Goal: Task Accomplishment & Management: Manage account settings

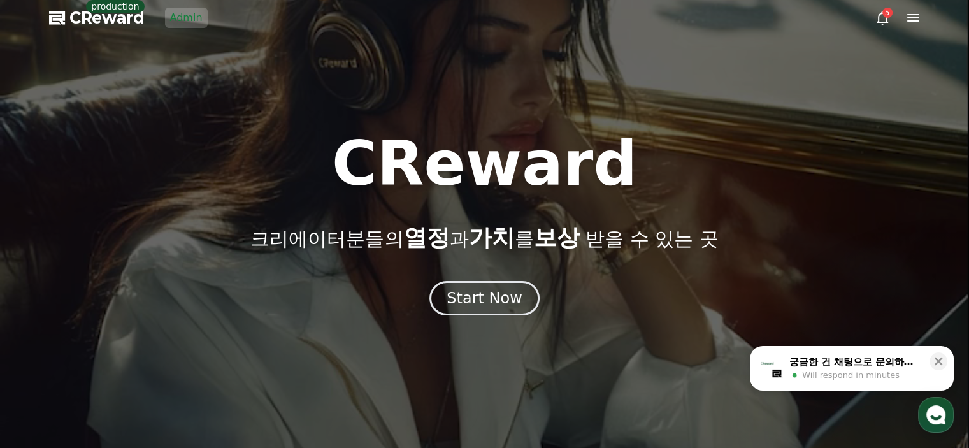
click at [168, 15] on link "Admin" at bounding box center [186, 18] width 43 height 20
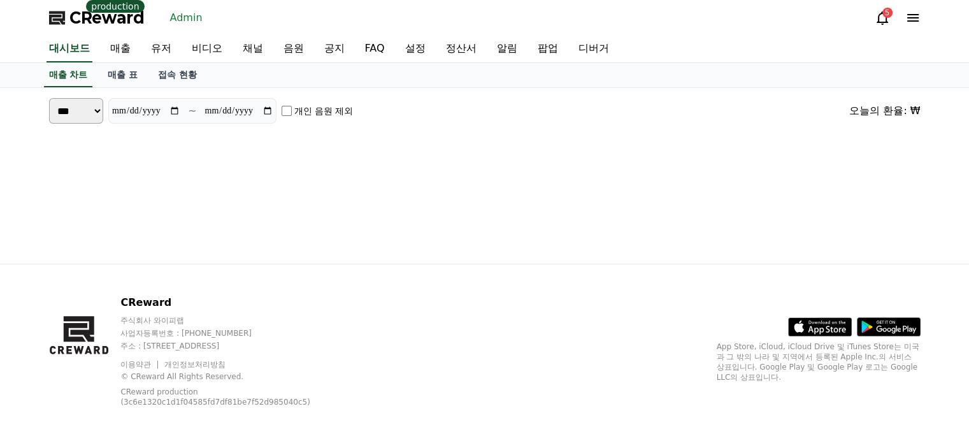
click at [165, 58] on link "유저" at bounding box center [161, 49] width 41 height 27
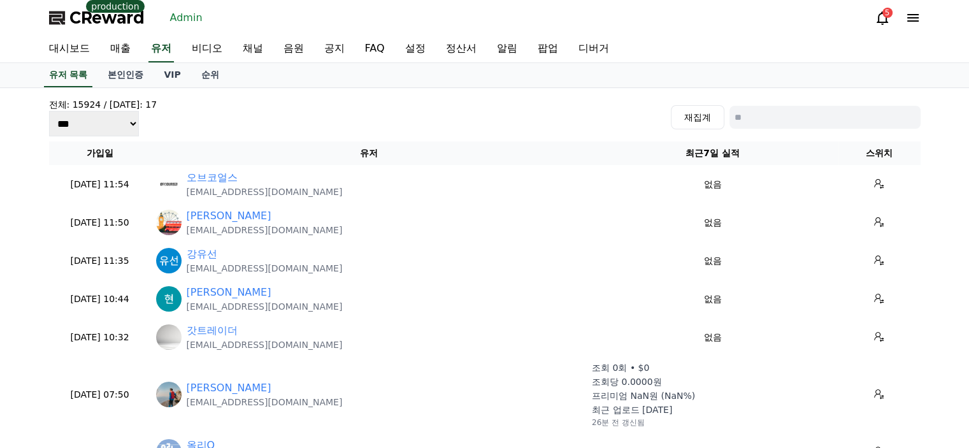
click at [781, 122] on input at bounding box center [824, 117] width 191 height 23
paste input "**********"
type input "**********"
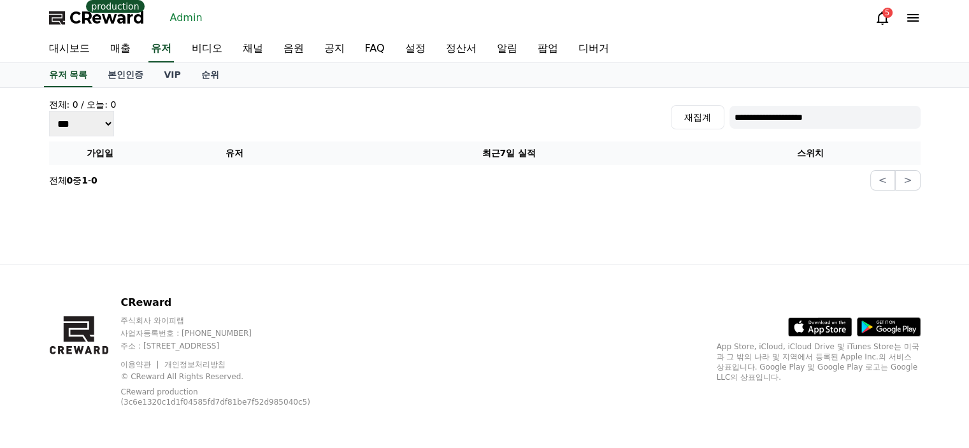
click at [199, 102] on div "**********" at bounding box center [484, 117] width 871 height 38
click at [262, 52] on link "채널" at bounding box center [253, 49] width 41 height 27
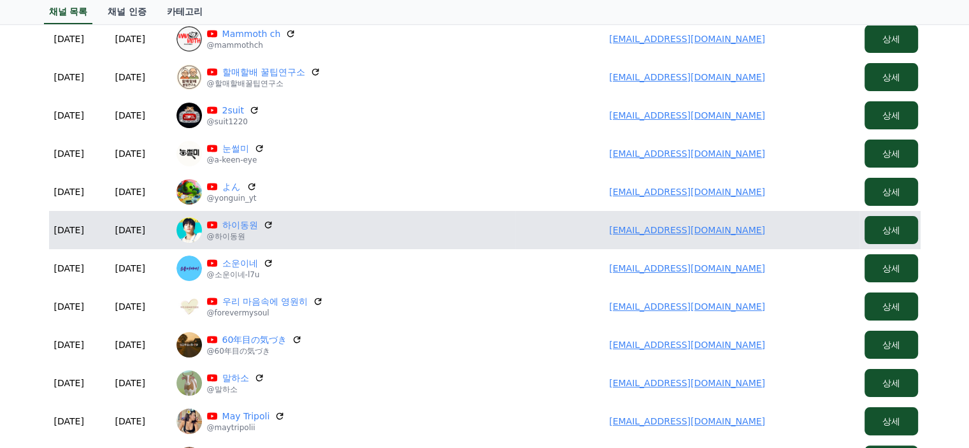
scroll to position [318, 0]
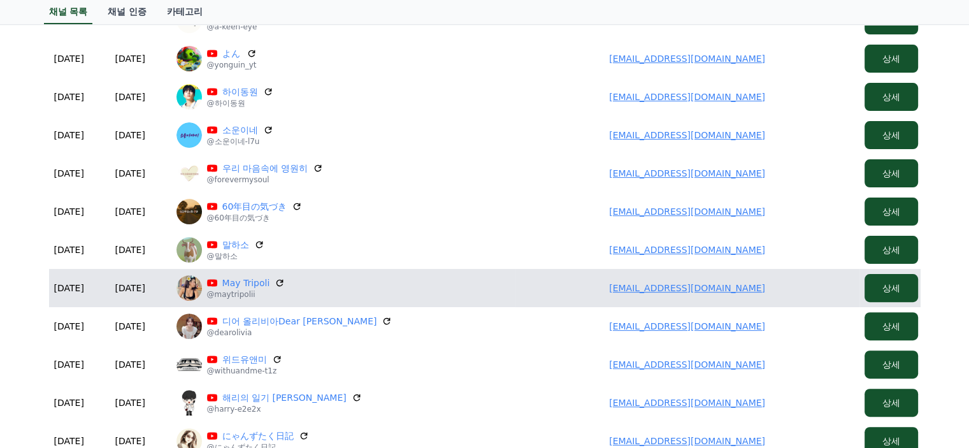
drag, startPoint x: 586, startPoint y: 287, endPoint x: 775, endPoint y: 303, distance: 189.2
click at [775, 303] on td "kamruzzamanparvesme2@gmail.com" at bounding box center [687, 288] width 344 height 38
copy link "kamruzzamanparvesme2@gmail.com"
click at [657, 289] on link "kamruzzamanparvesme2@gmail.com" at bounding box center [687, 288] width 156 height 10
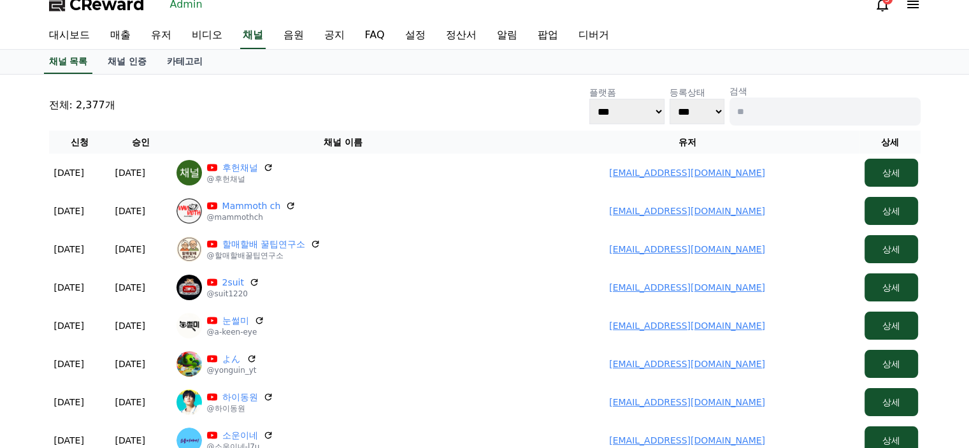
scroll to position [0, 0]
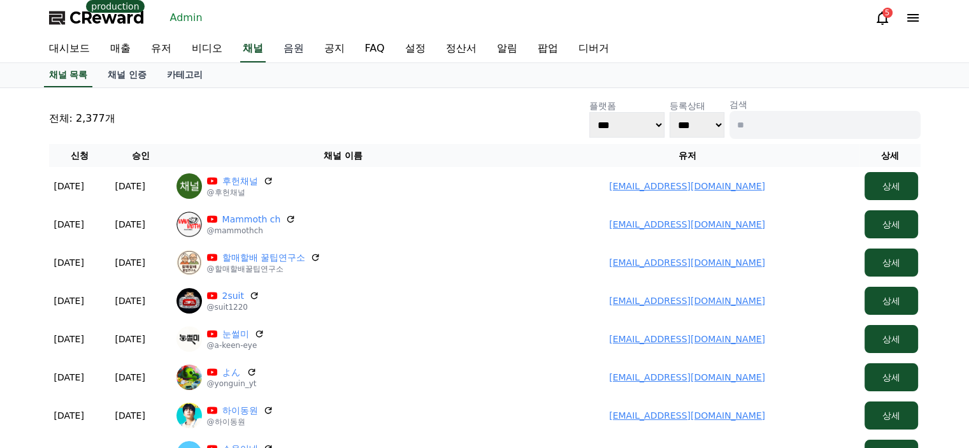
click at [305, 52] on link "음원" at bounding box center [293, 49] width 41 height 27
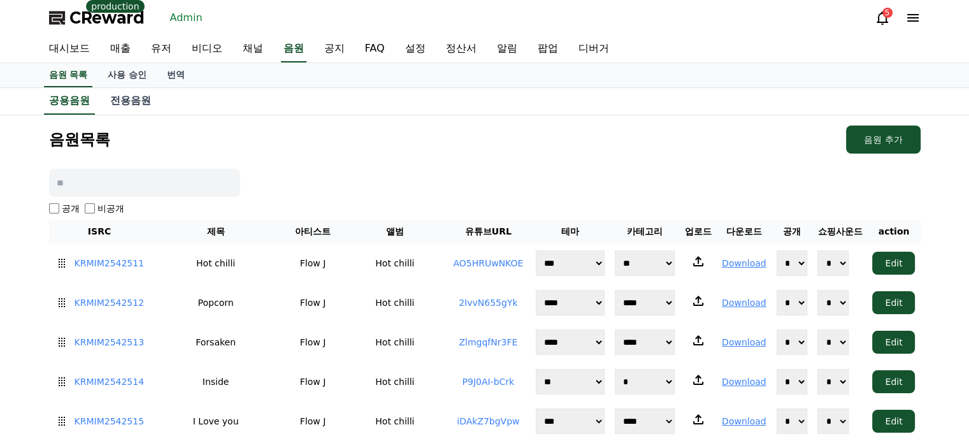
scroll to position [64, 0]
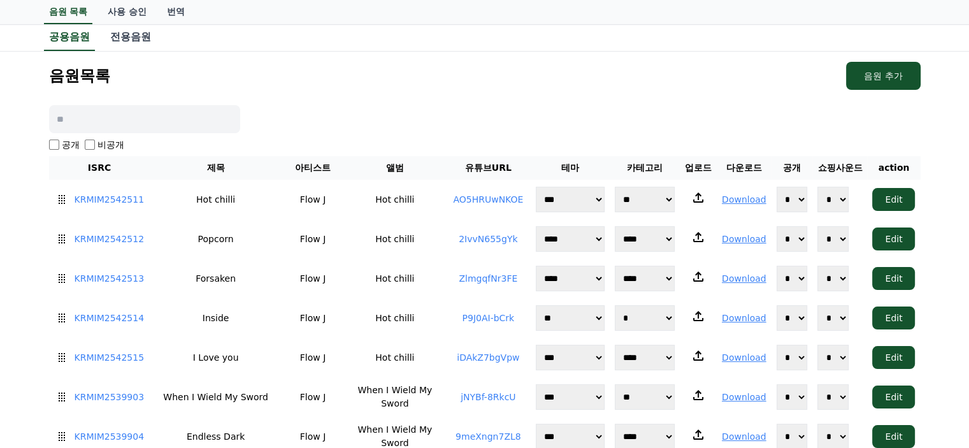
click at [212, 121] on input at bounding box center [144, 119] width 191 height 28
paste input "**********"
type input "**********"
click at [186, 127] on input at bounding box center [144, 119] width 191 height 28
paste input "**********"
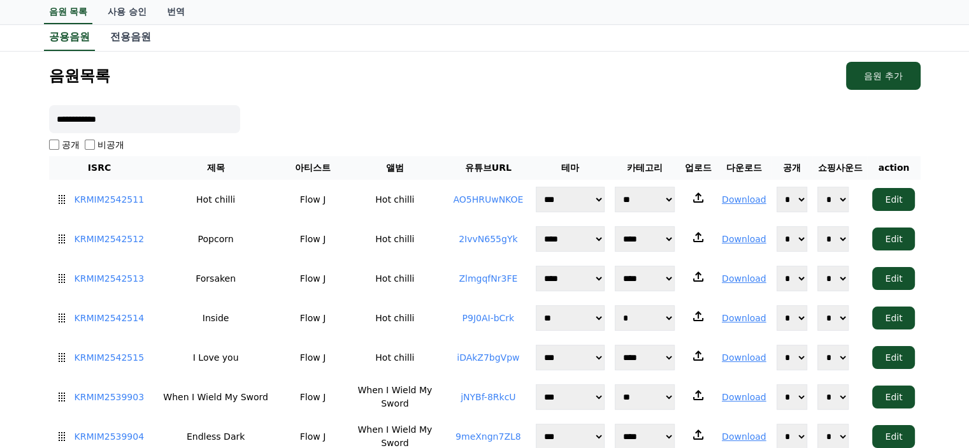
type input "**********"
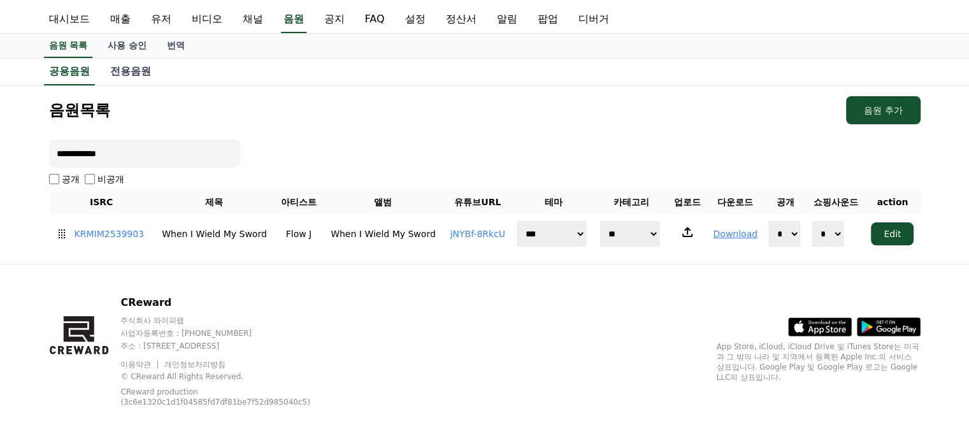
scroll to position [27, 0]
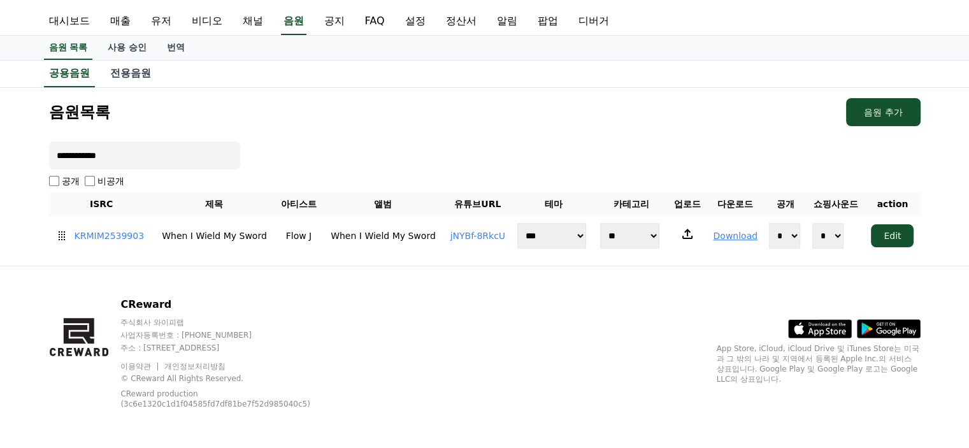
click at [299, 127] on div "**********" at bounding box center [485, 177] width 882 height 168
click at [399, 341] on div "CReward 주식회사 와이피랩 사업자등록번호 : 655-81-03655 주소 : 경기도 김포시 양촌읍 양곡로 495, 3층 305-비이16호…" at bounding box center [485, 357] width 892 height 183
click at [166, 18] on link "유저" at bounding box center [161, 21] width 41 height 27
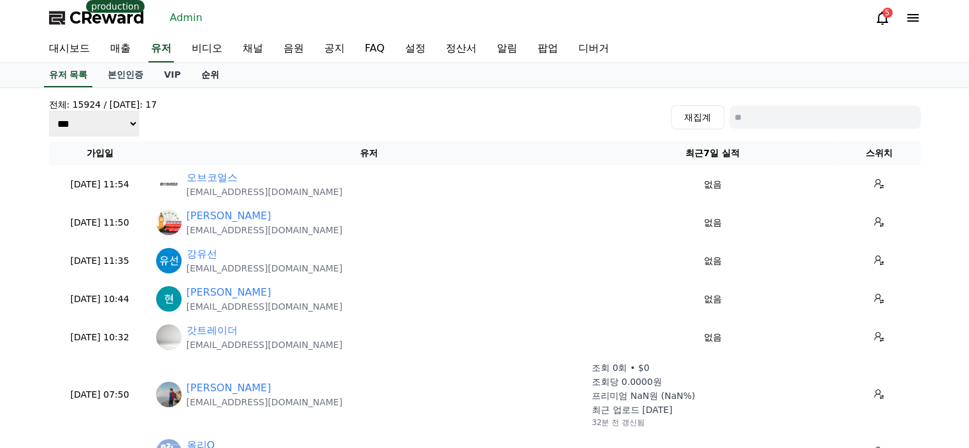
click at [208, 71] on link "순위" at bounding box center [210, 75] width 38 height 24
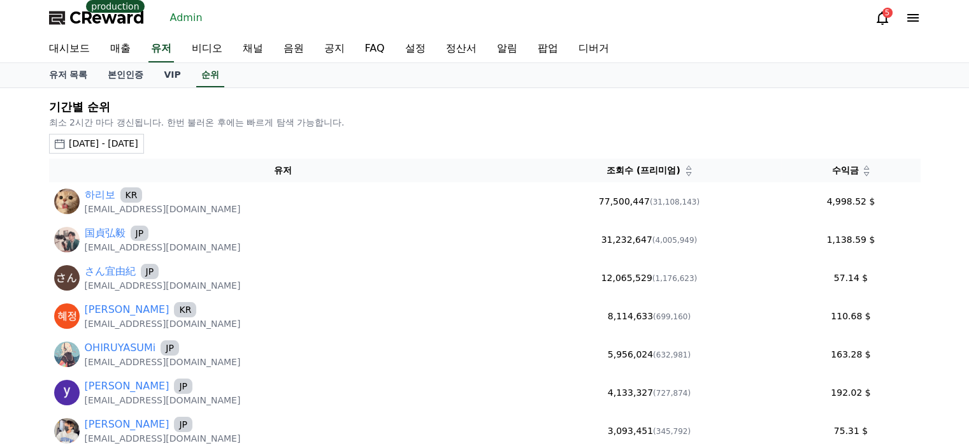
click at [138, 145] on div "2025-07-11 - 2025-08-11" at bounding box center [103, 143] width 69 height 13
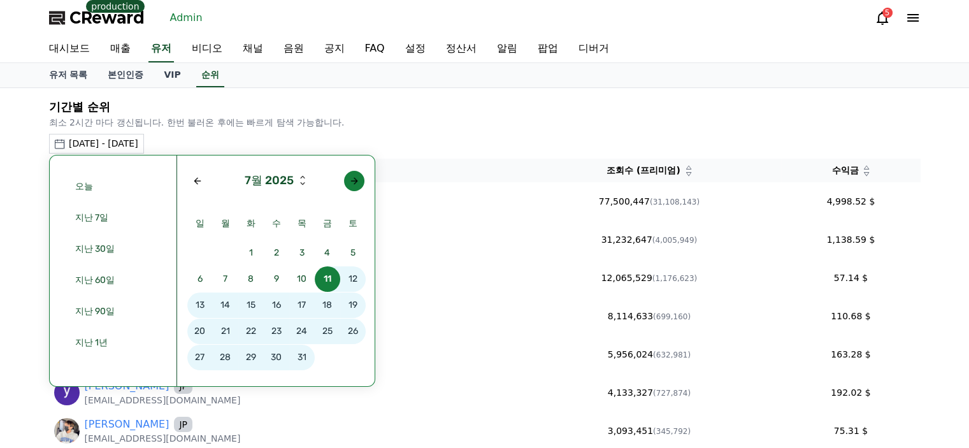
click at [357, 183] on div "Next month" at bounding box center [354, 181] width 10 height 10
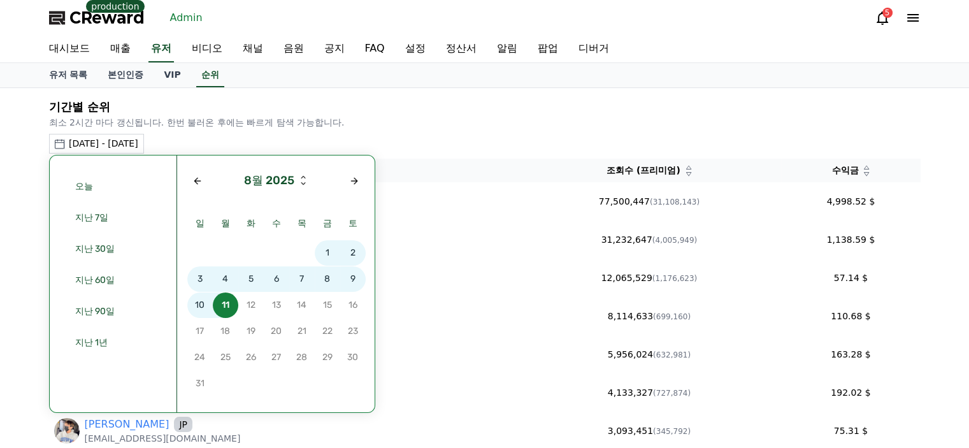
click at [326, 280] on span "8" at bounding box center [327, 278] width 25 height 25
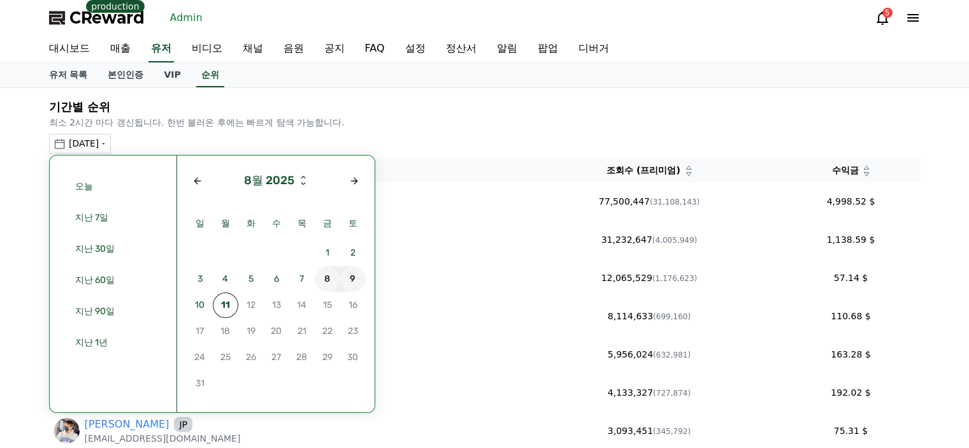
click at [349, 277] on span "9" at bounding box center [352, 278] width 25 height 25
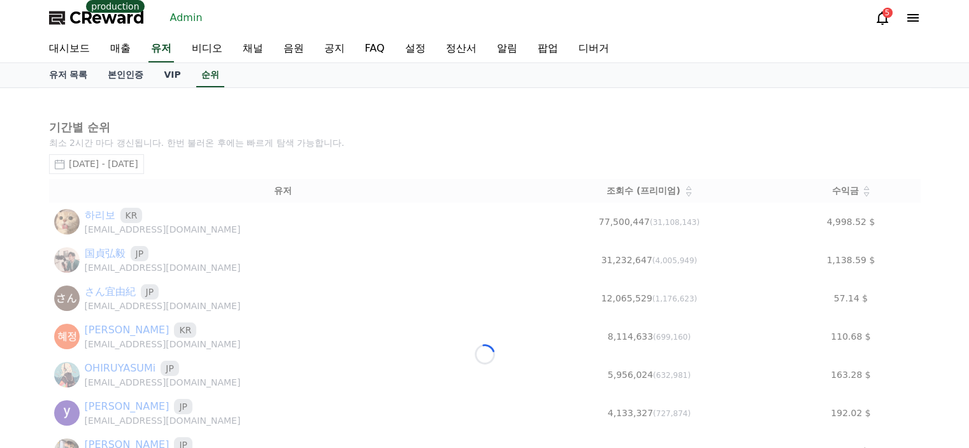
click at [349, 277] on div "Loading..." at bounding box center [485, 354] width 892 height 533
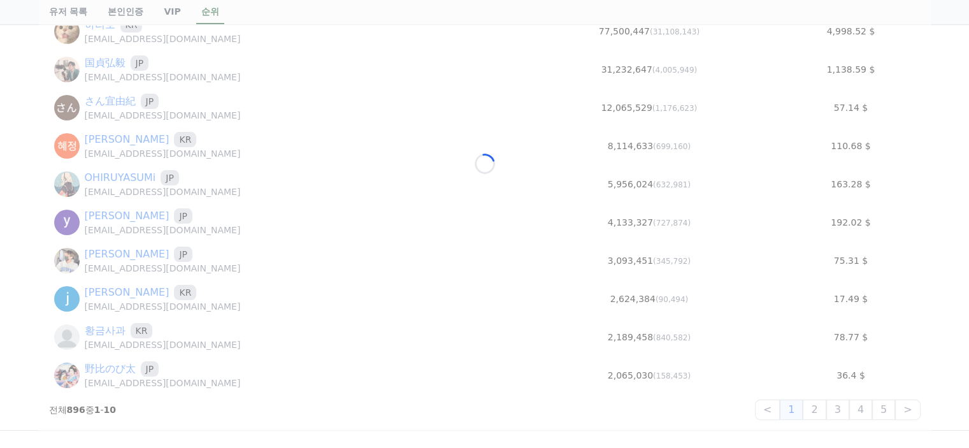
scroll to position [191, 0]
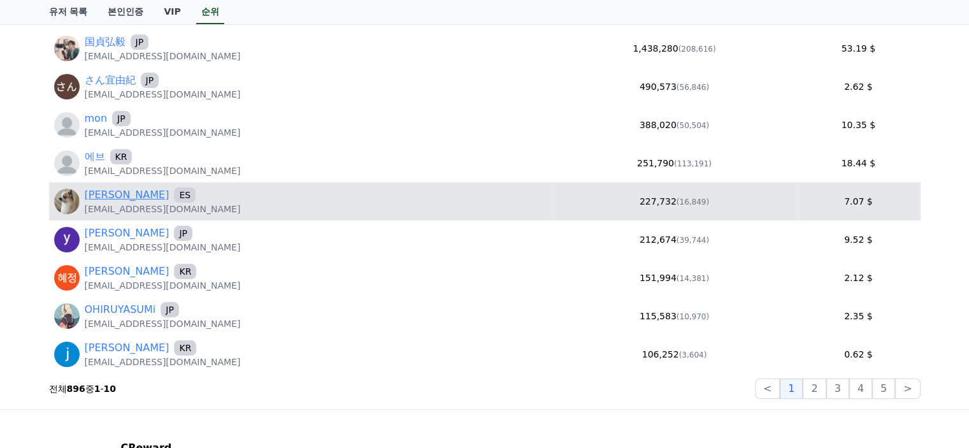
click at [169, 199] on link "[PERSON_NAME]" at bounding box center [127, 194] width 85 height 15
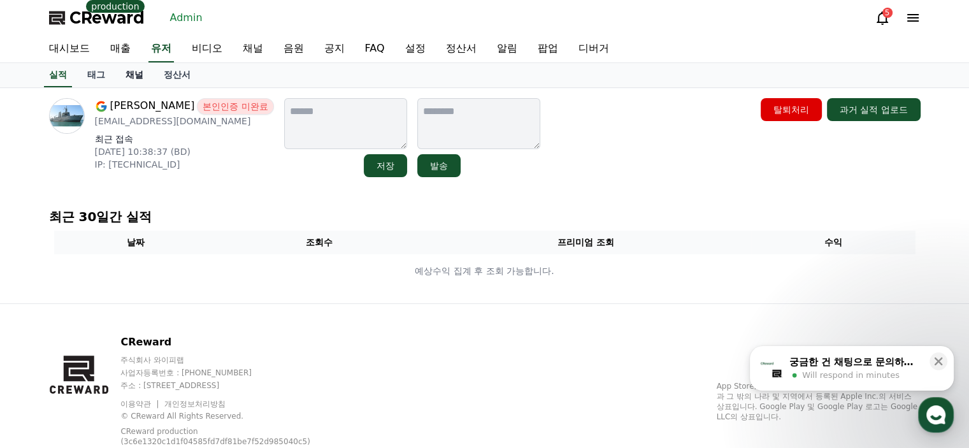
click at [138, 79] on link "채널" at bounding box center [134, 75] width 38 height 24
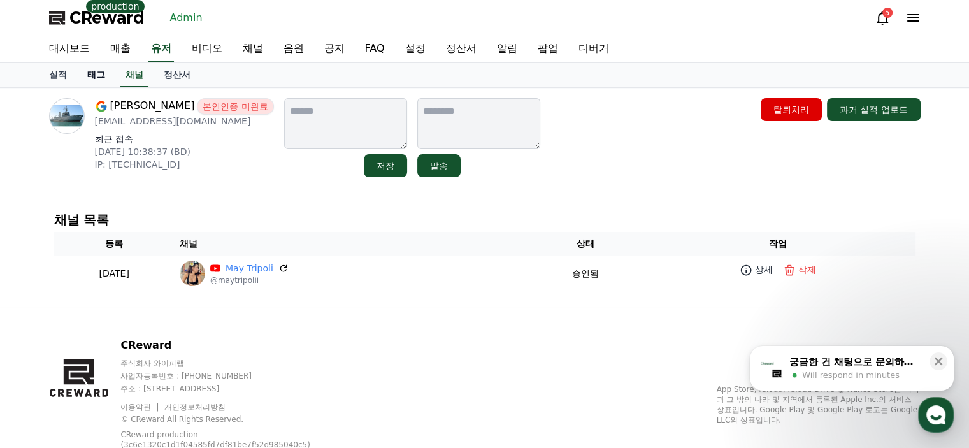
click at [95, 73] on link "태그" at bounding box center [96, 75] width 38 height 24
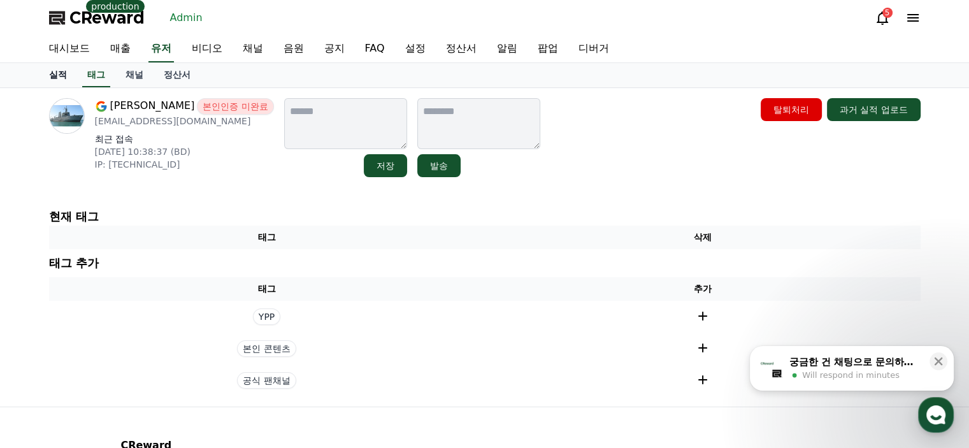
click at [55, 81] on link "실적" at bounding box center [58, 75] width 38 height 24
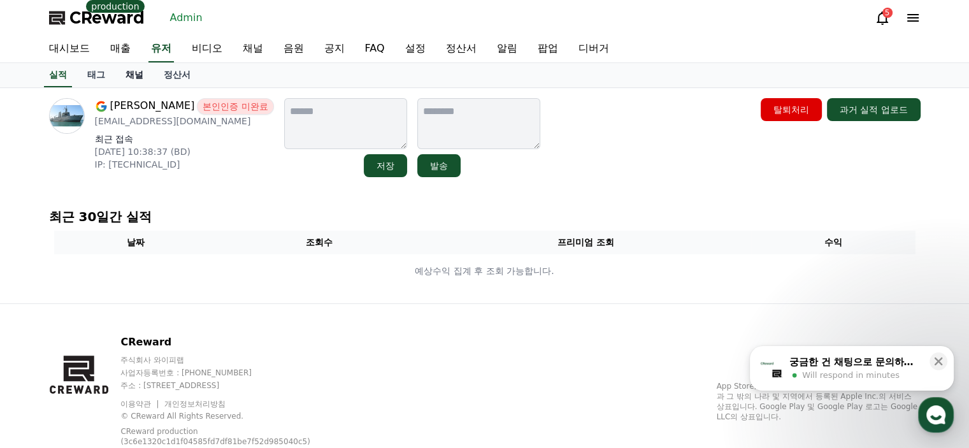
click at [132, 77] on link "채널" at bounding box center [134, 75] width 38 height 24
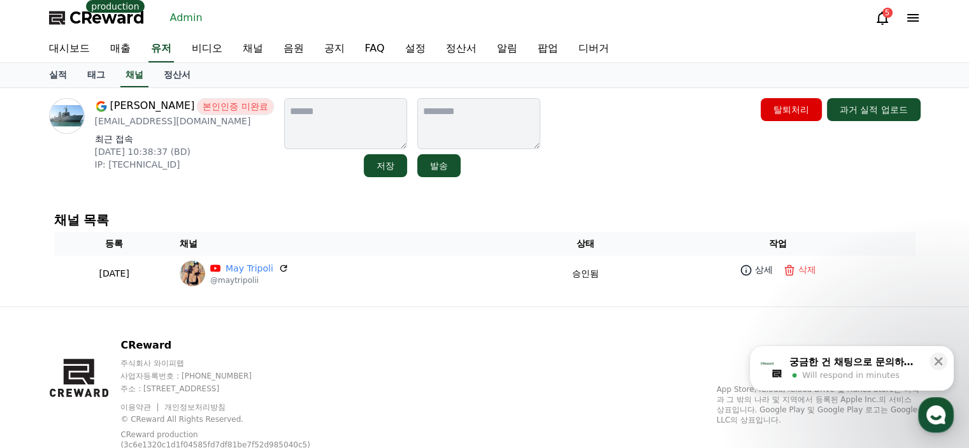
click at [601, 358] on div "CReward 주식회사 와이피랩 사업자등록번호 : 655-81-03655 주소 : 경기도 김포시 양촌읍 양곡로 495, 3층 305-비이16호…" at bounding box center [485, 398] width 892 height 183
drag, startPoint x: 259, startPoint y: 210, endPoint x: 252, endPoint y: 196, distance: 16.2
click at [260, 210] on div "채널 목록 등록 채널 상태 작업 2025-08-10 08-10 May Tripoli @maytripolii 승인됨 상세 삭제" at bounding box center [484, 252] width 871 height 89
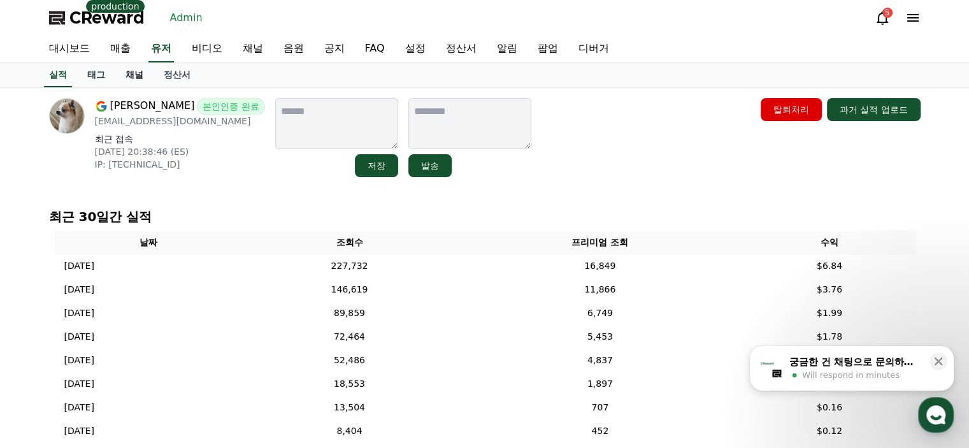
click at [136, 71] on link "채널" at bounding box center [134, 75] width 38 height 24
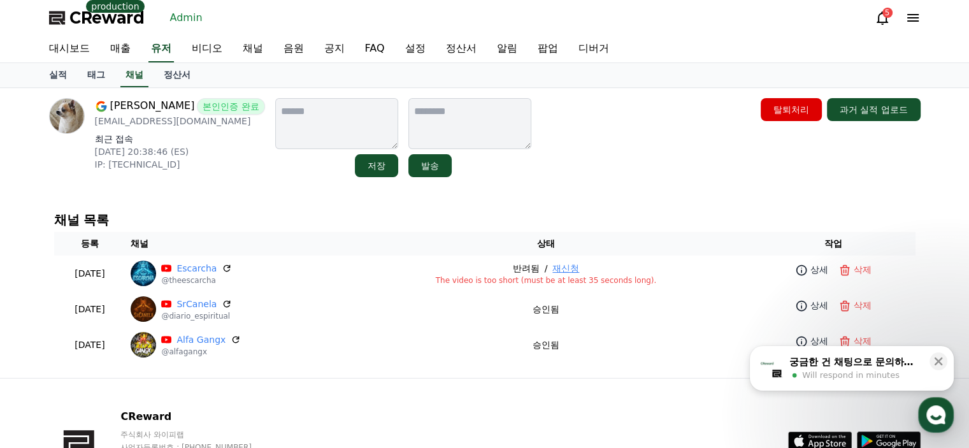
click at [186, 124] on p "[EMAIL_ADDRESS][DOMAIN_NAME]" at bounding box center [180, 121] width 170 height 13
copy div "[EMAIL_ADDRESS][DOMAIN_NAME]"
